Goal: Transaction & Acquisition: Download file/media

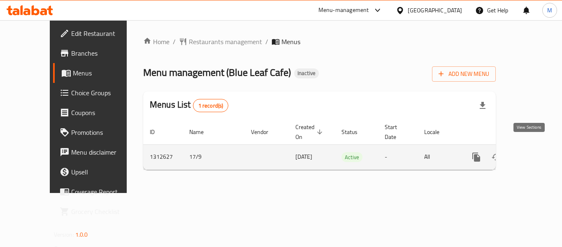
click at [531, 152] on icon "enhanced table" at bounding box center [536, 157] width 10 height 10
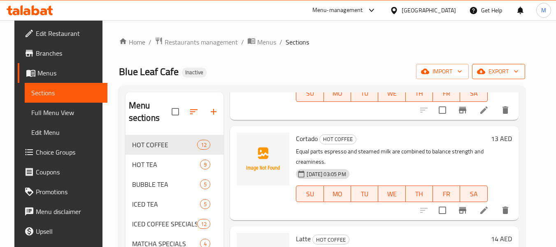
click at [514, 72] on span "export" at bounding box center [499, 71] width 40 height 10
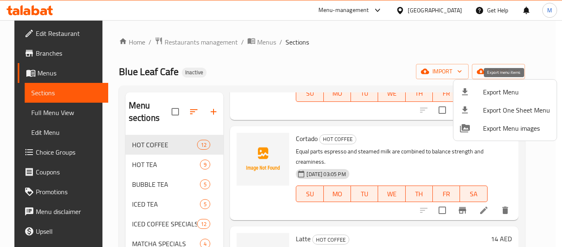
click at [491, 87] on span "Export Menu" at bounding box center [516, 92] width 67 height 10
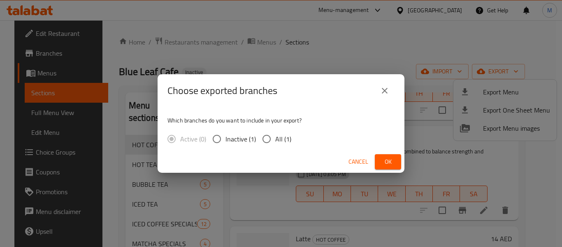
click at [272, 140] on input "All (1)" at bounding box center [266, 138] width 17 height 17
radio input "true"
click at [380, 158] on button "Ok" at bounding box center [388, 161] width 26 height 15
